Goal: Find contact information: Find contact information

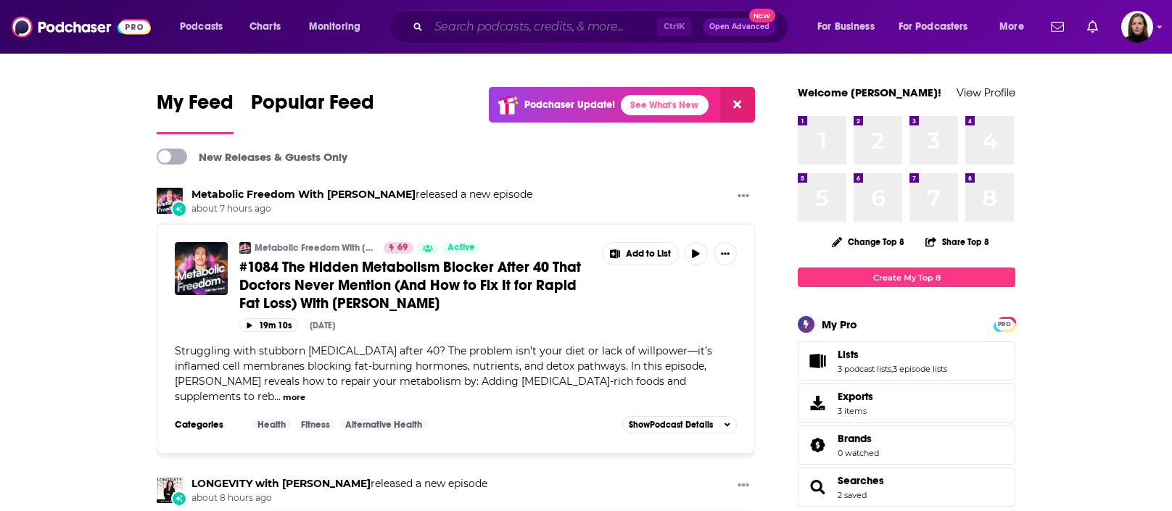
click at [445, 30] on input "Search podcasts, credits, & more..." at bounding box center [543, 26] width 228 height 23
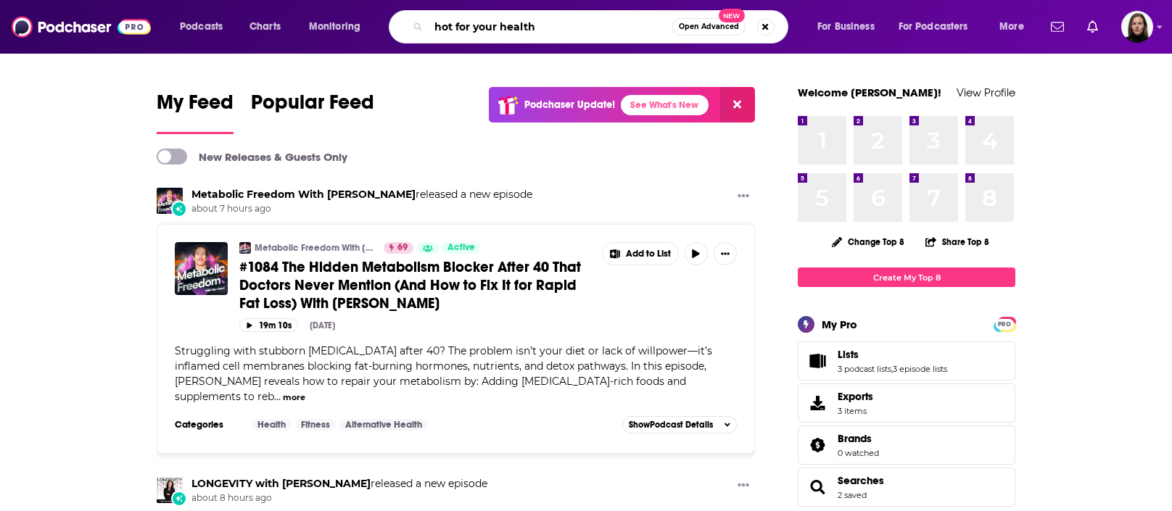
type input "hot for your health"
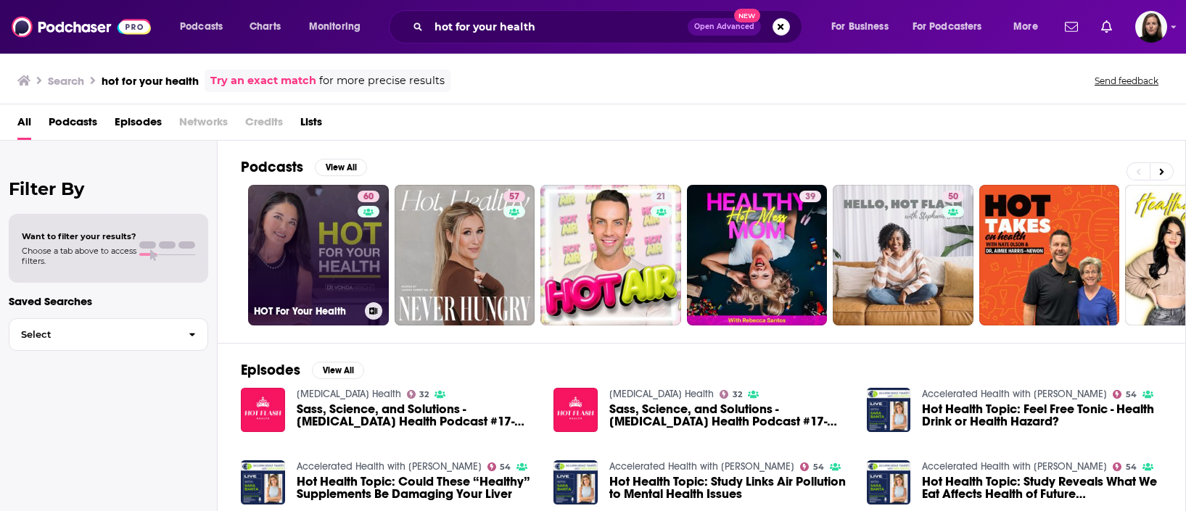
click at [321, 249] on link "60 HOT For Your Health" at bounding box center [318, 255] width 141 height 141
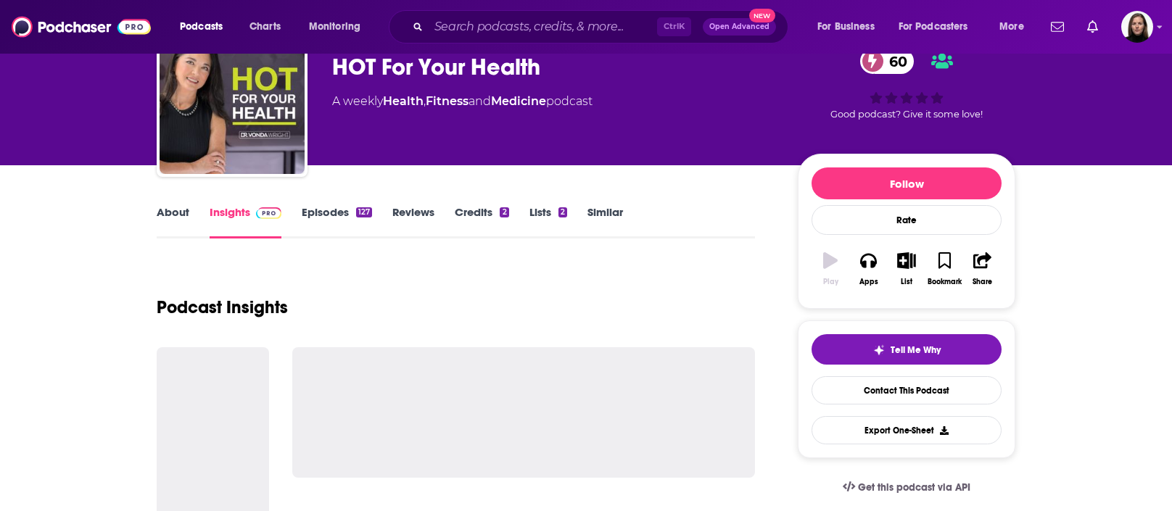
scroll to position [181, 0]
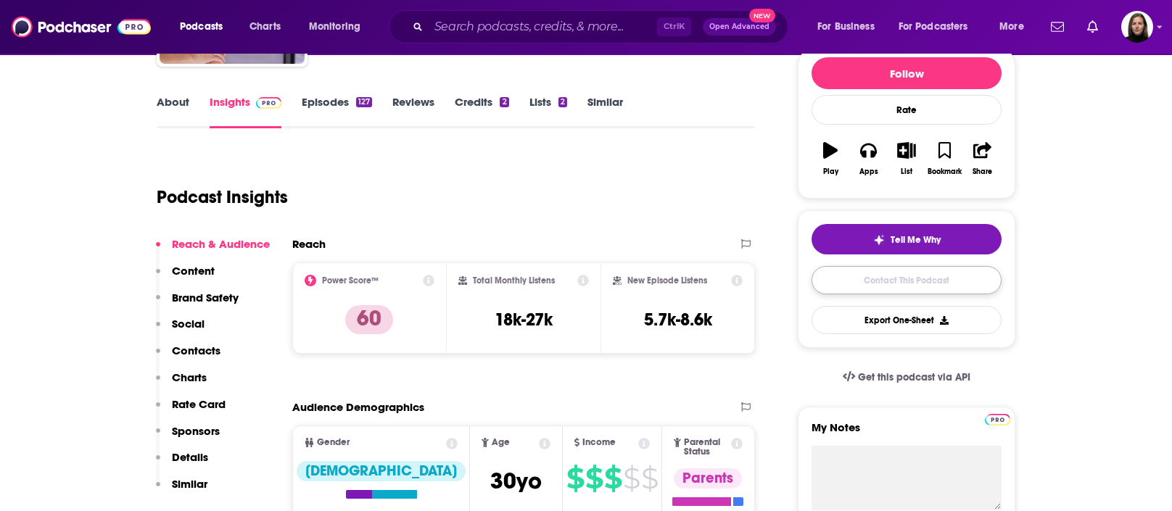
click at [908, 278] on link "Contact This Podcast" at bounding box center [907, 280] width 190 height 28
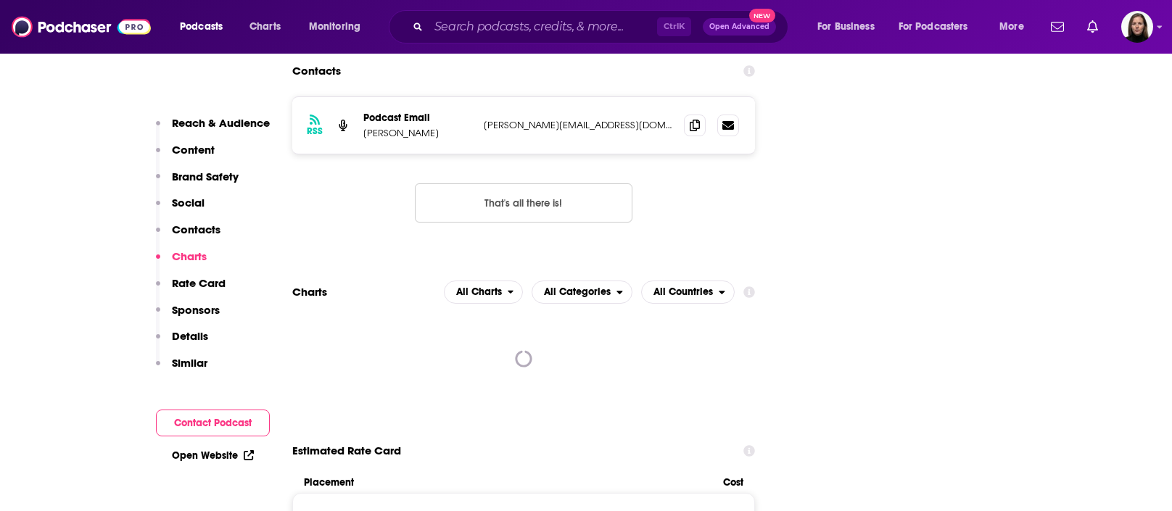
scroll to position [1582, 0]
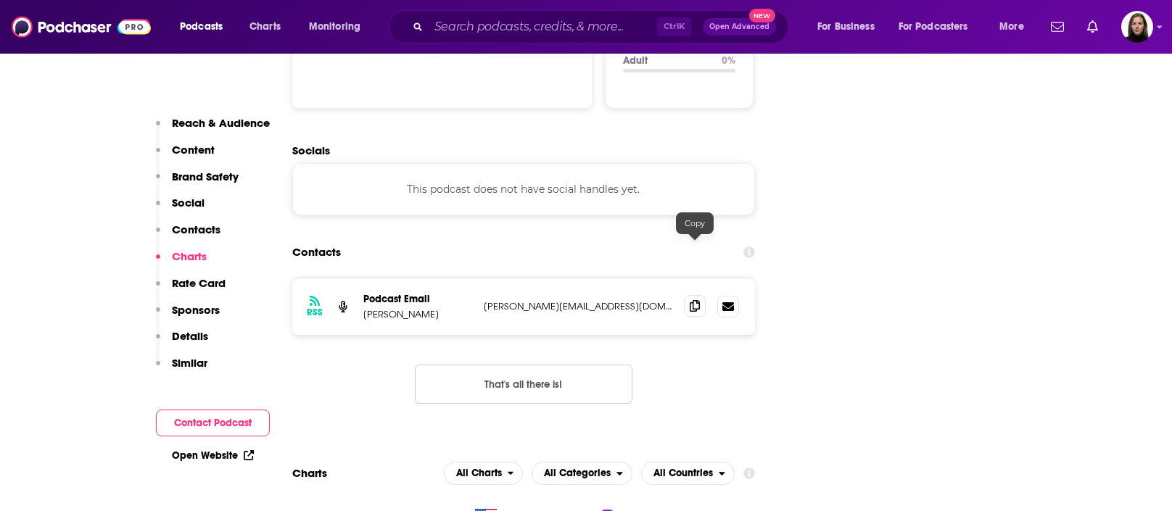
click at [688, 295] on span at bounding box center [695, 306] width 22 height 22
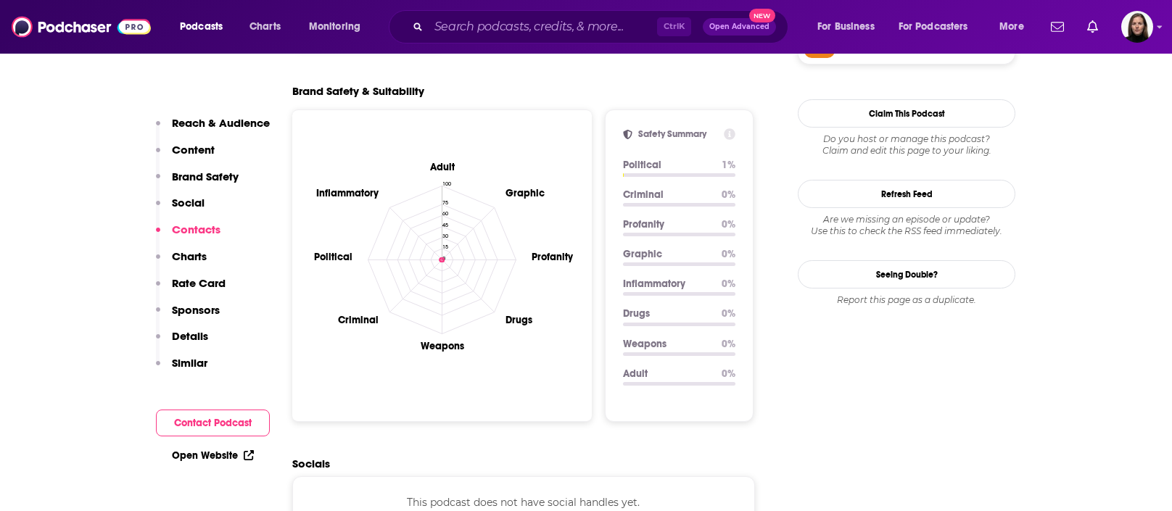
scroll to position [1039, 0]
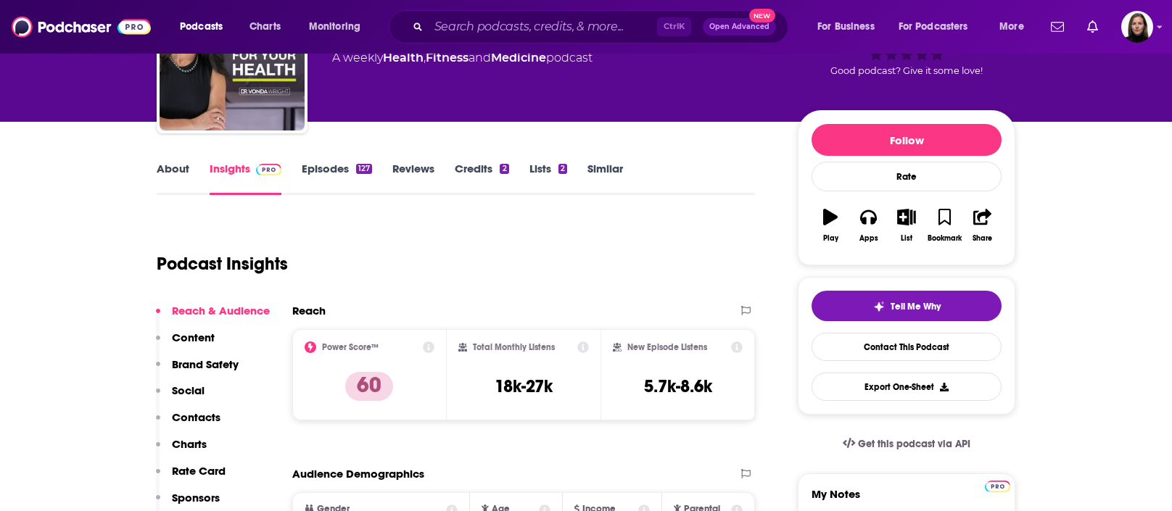
scroll to position [0, 0]
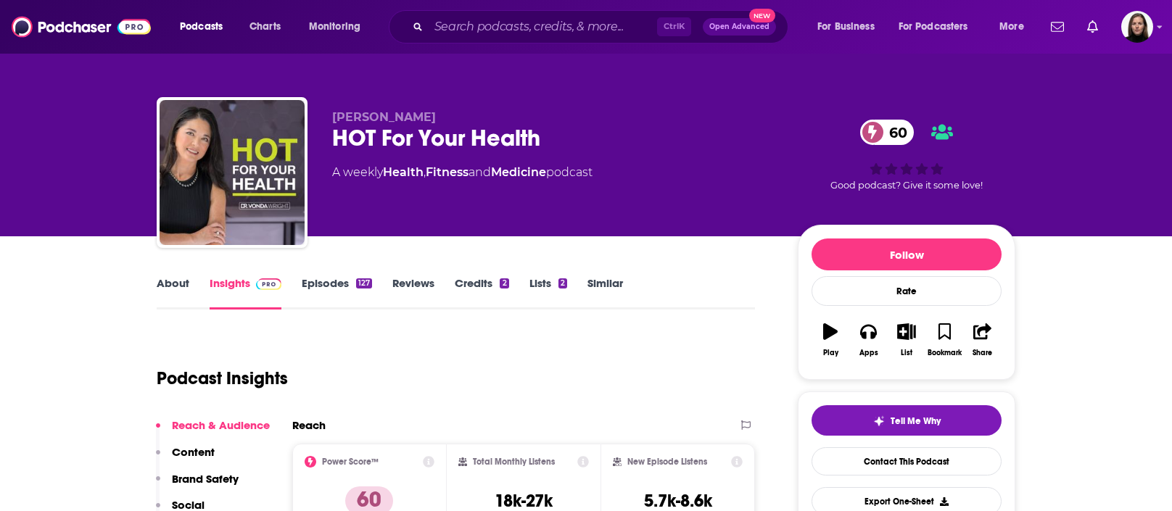
drag, startPoint x: 368, startPoint y: 110, endPoint x: 460, endPoint y: 121, distance: 92.8
click at [460, 121] on div "[PERSON_NAME] HOT For Your Health 60 A weekly Health , Fitness and Medicine pod…" at bounding box center [586, 175] width 859 height 157
copy span "[PERSON_NAME]"
